Goal: Task Accomplishment & Management: Use online tool/utility

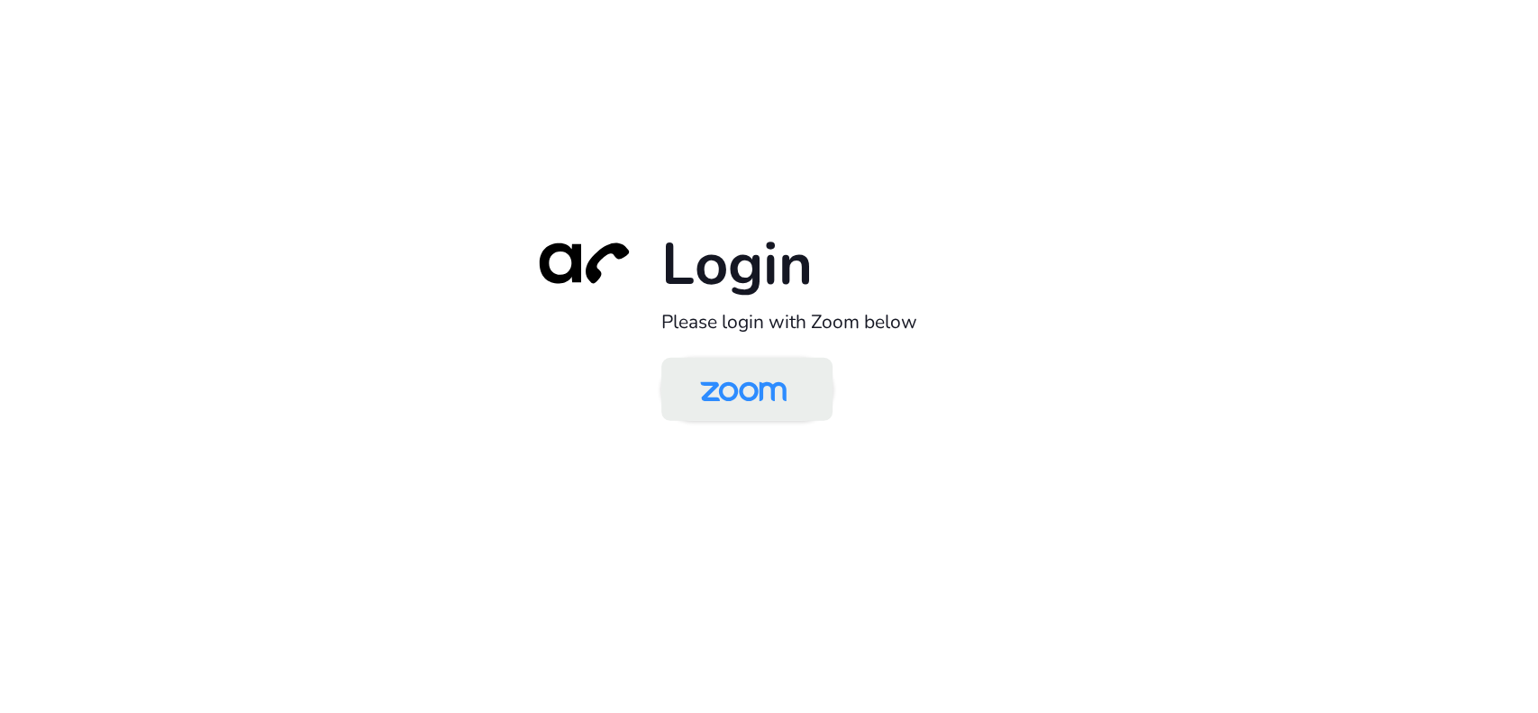
click at [754, 365] on img at bounding box center [743, 390] width 124 height 59
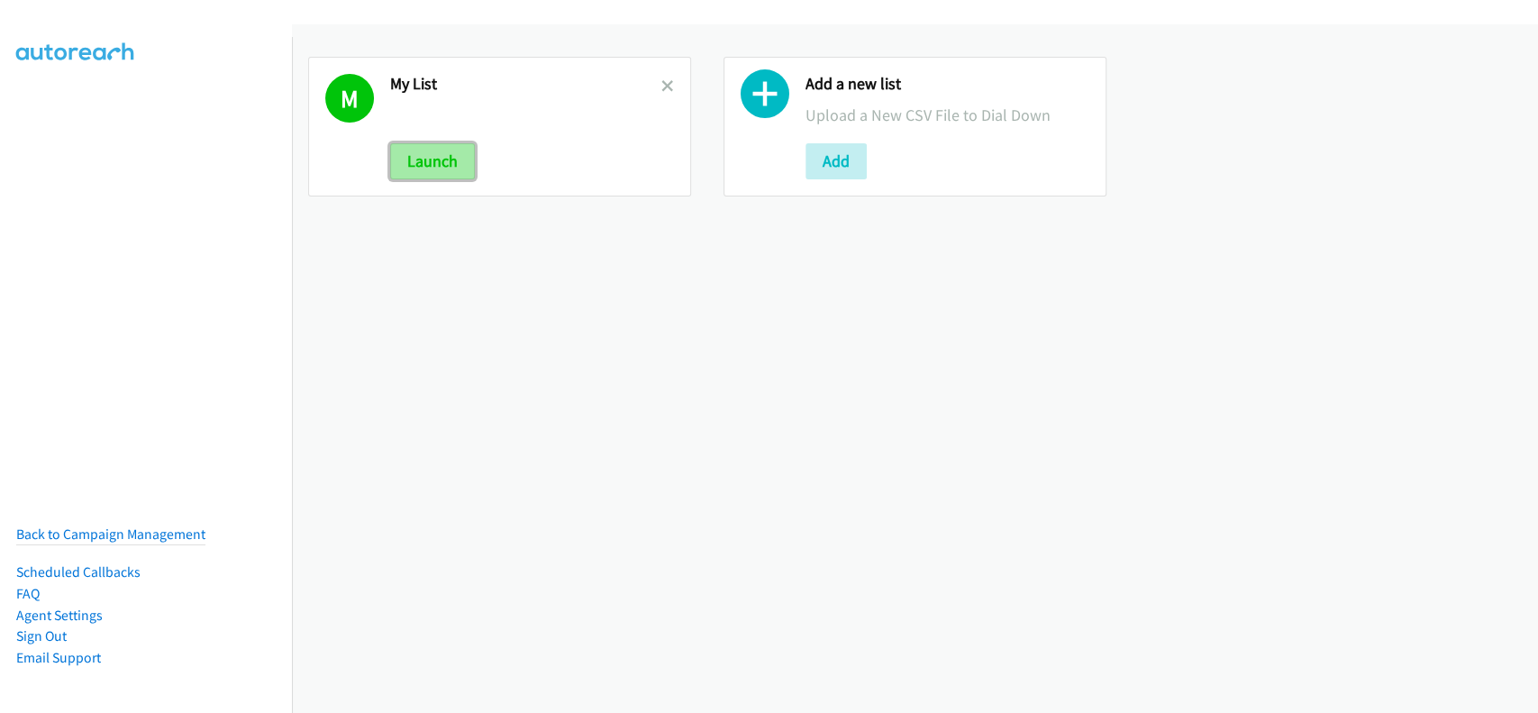
click at [457, 173] on button "Launch" at bounding box center [432, 161] width 85 height 36
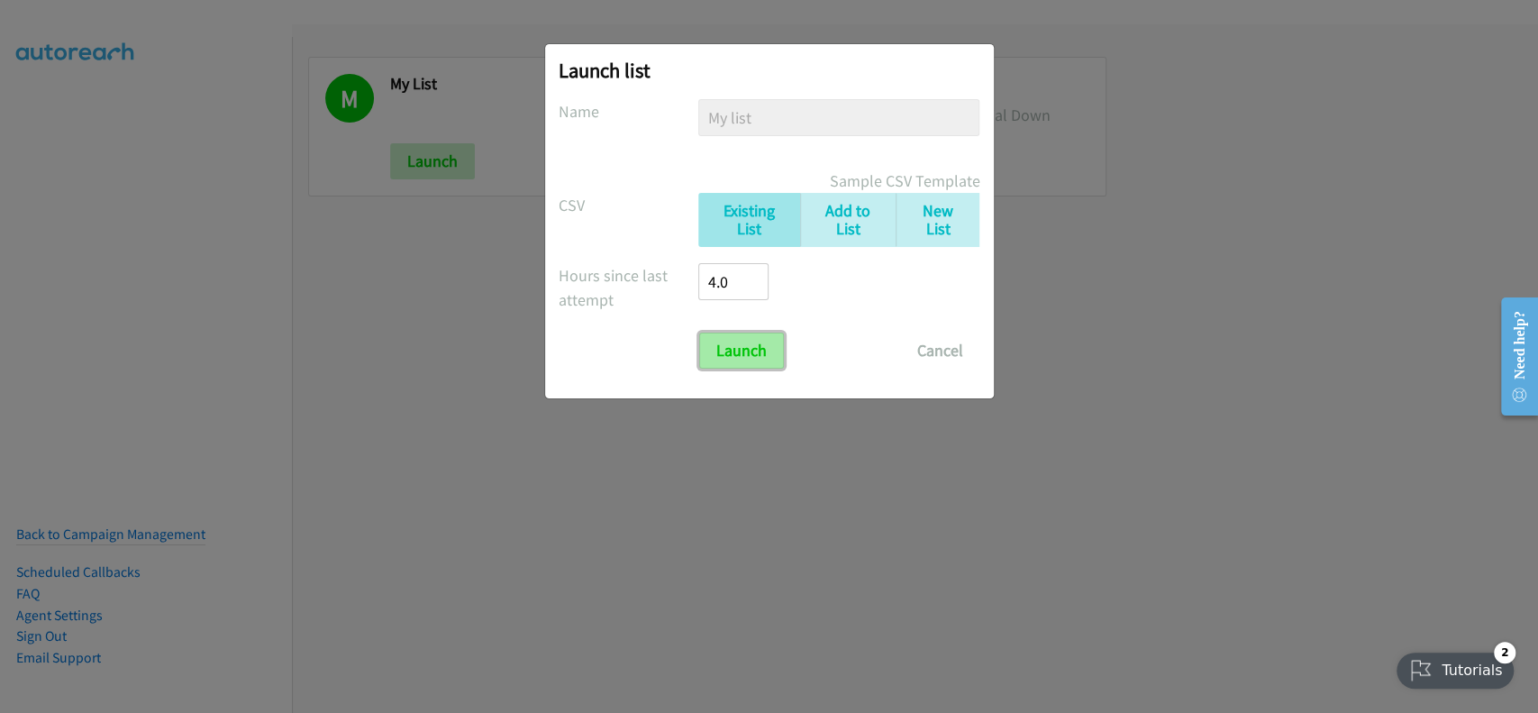
click at [745, 335] on input "Launch" at bounding box center [741, 350] width 85 height 36
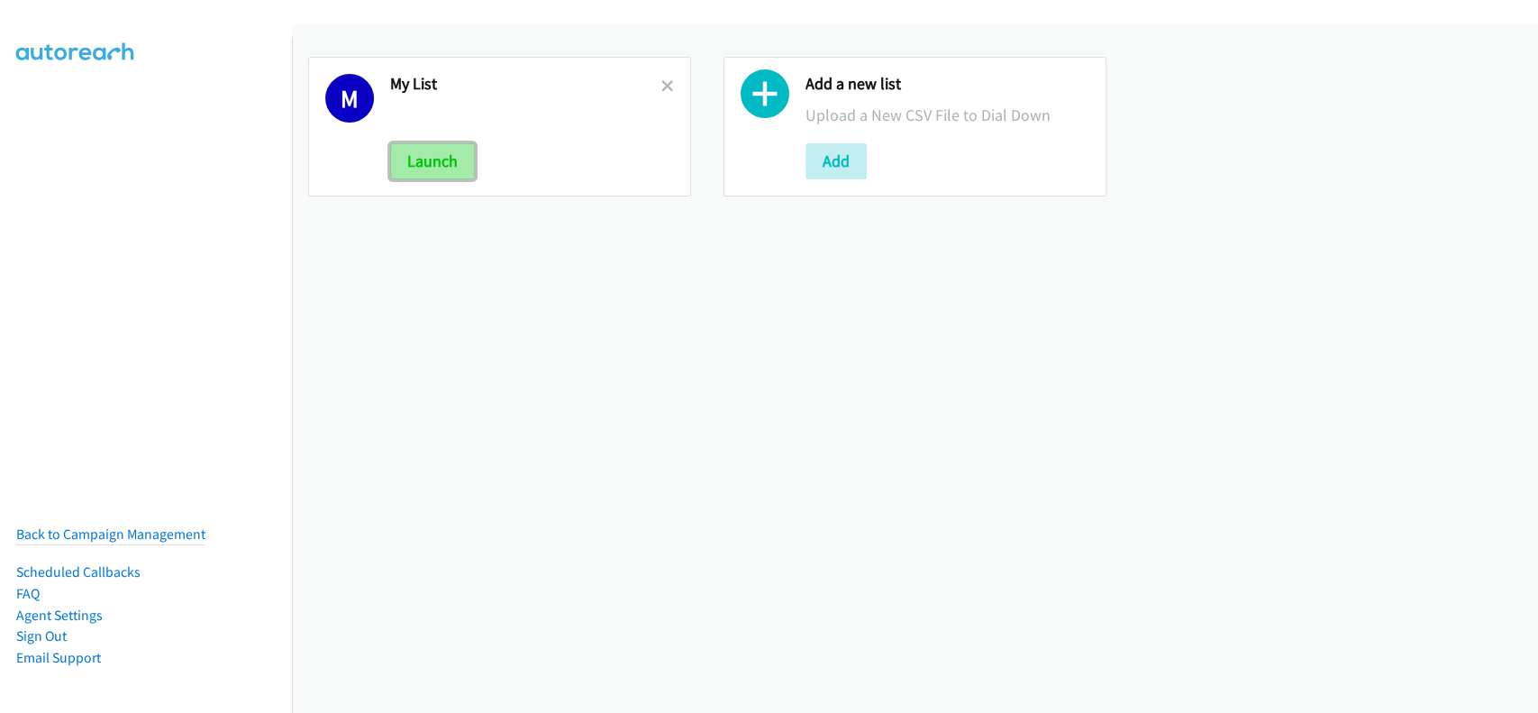
click at [438, 171] on button "Launch" at bounding box center [432, 161] width 85 height 36
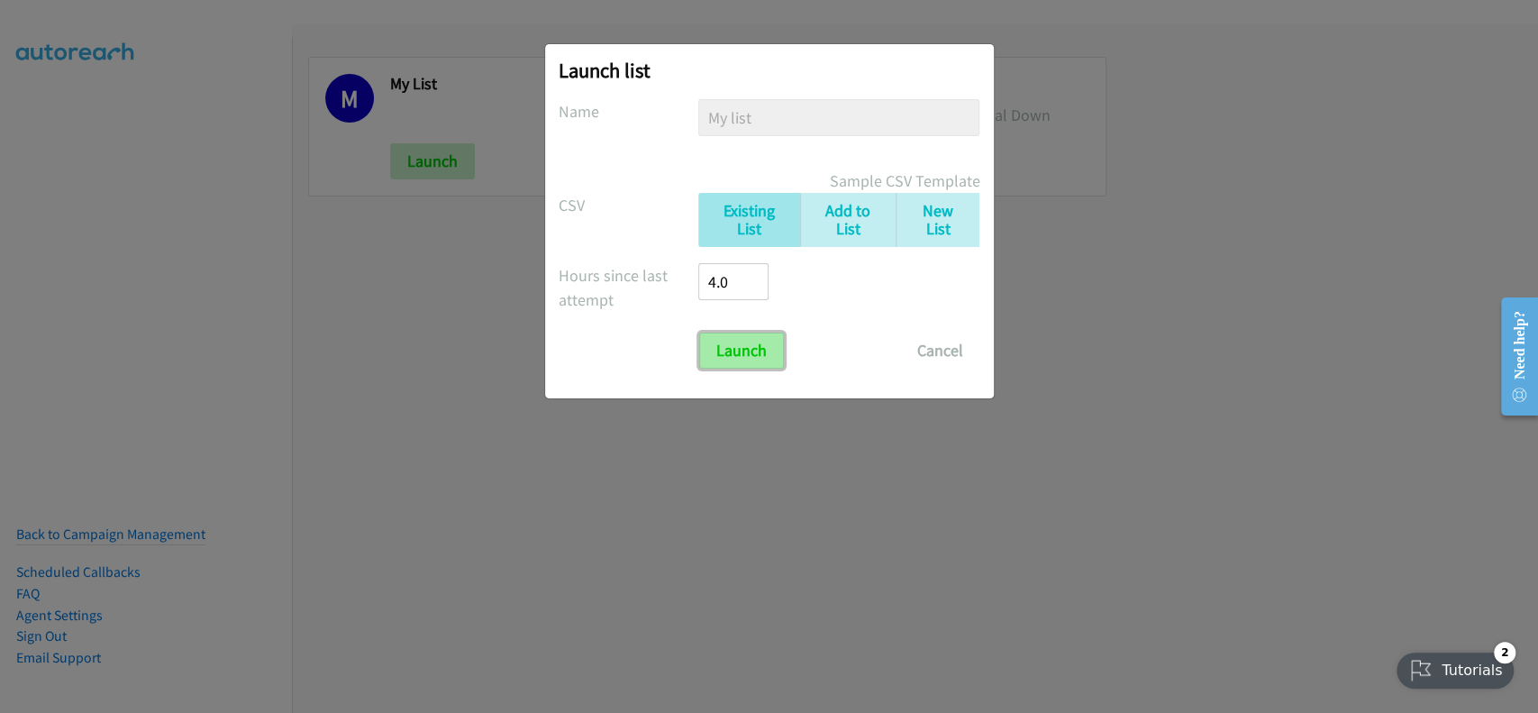
click at [701, 347] on input "Launch" at bounding box center [741, 350] width 85 height 36
